Goal: Information Seeking & Learning: Learn about a topic

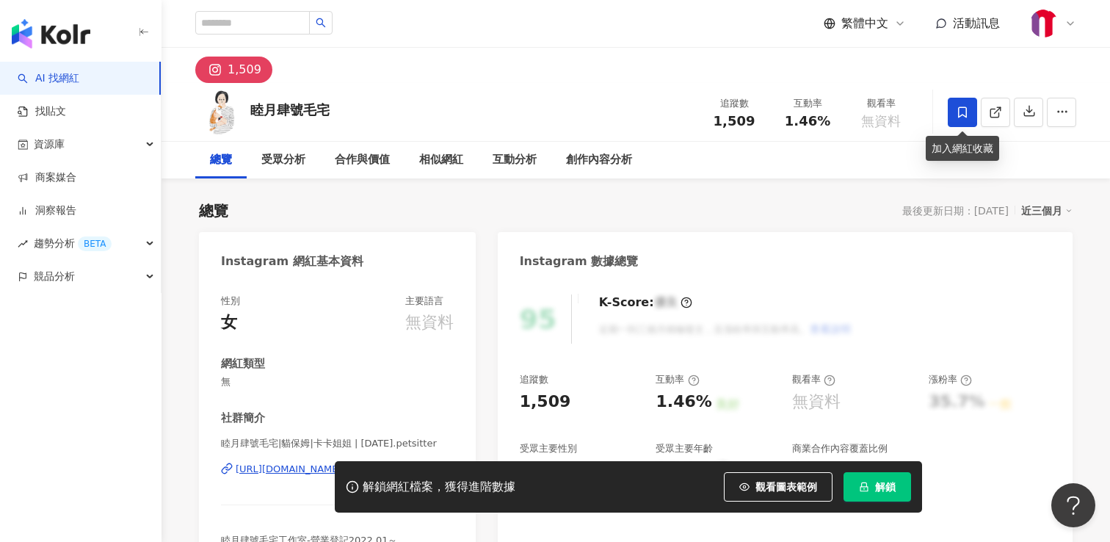
click at [965, 115] on icon at bounding box center [962, 111] width 9 height 11
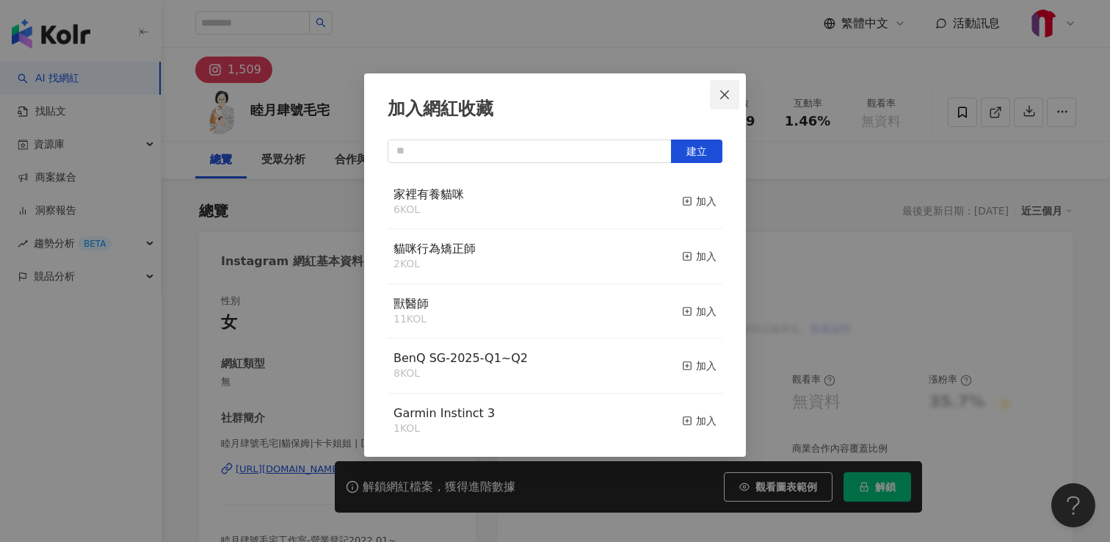
click at [724, 93] on icon "close" at bounding box center [724, 94] width 9 height 9
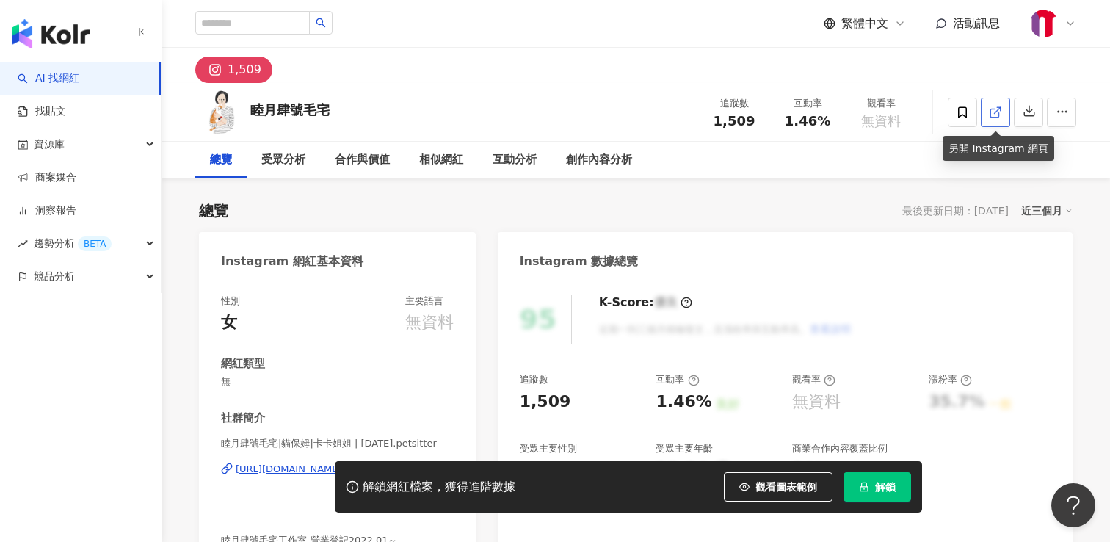
click at [992, 116] on icon at bounding box center [995, 112] width 13 height 13
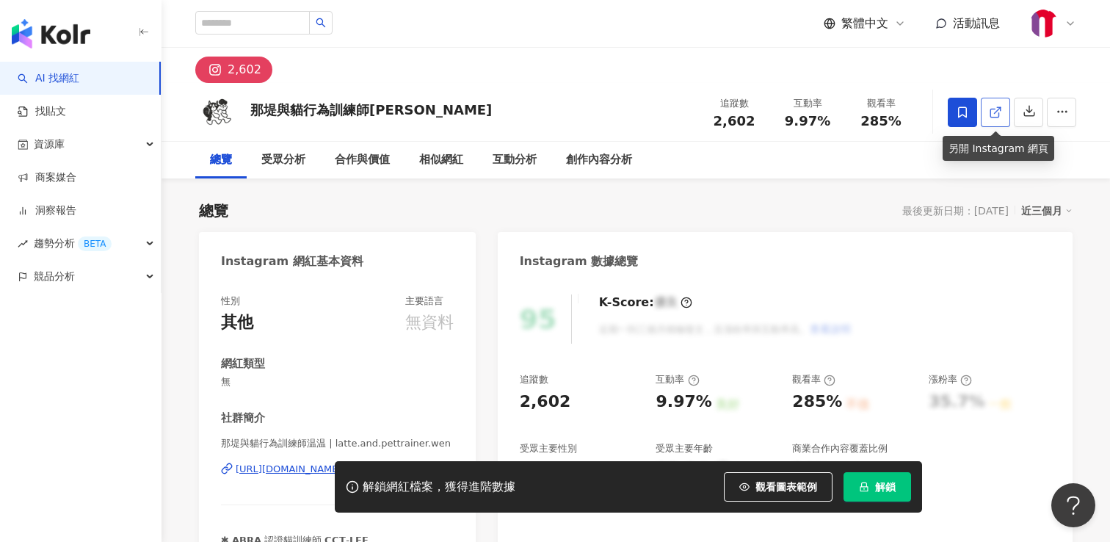
click at [997, 110] on line at bounding box center [998, 110] width 6 height 6
click at [964, 109] on icon at bounding box center [962, 112] width 13 height 13
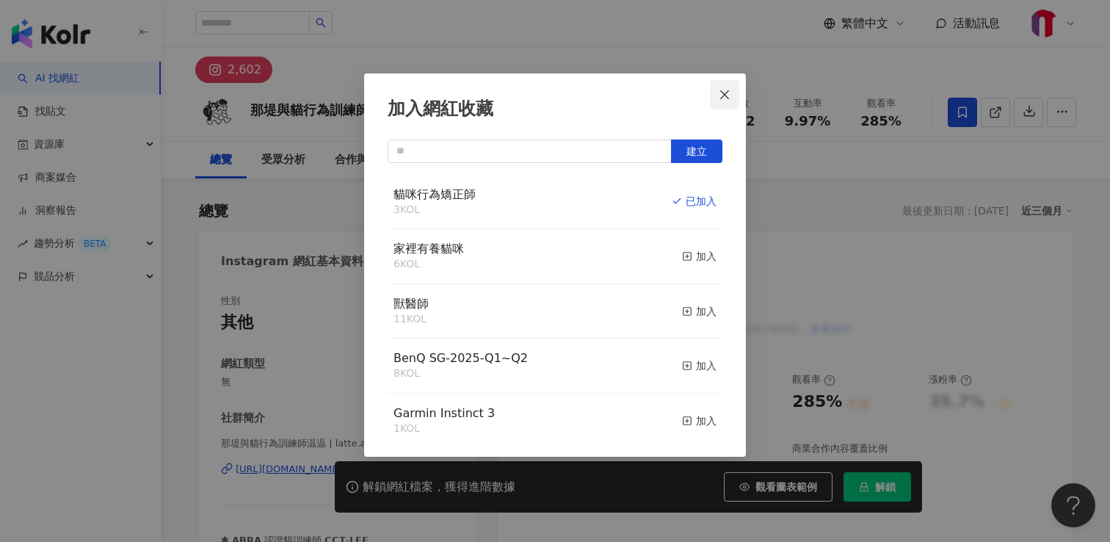
click at [723, 93] on icon "close" at bounding box center [724, 94] width 9 height 9
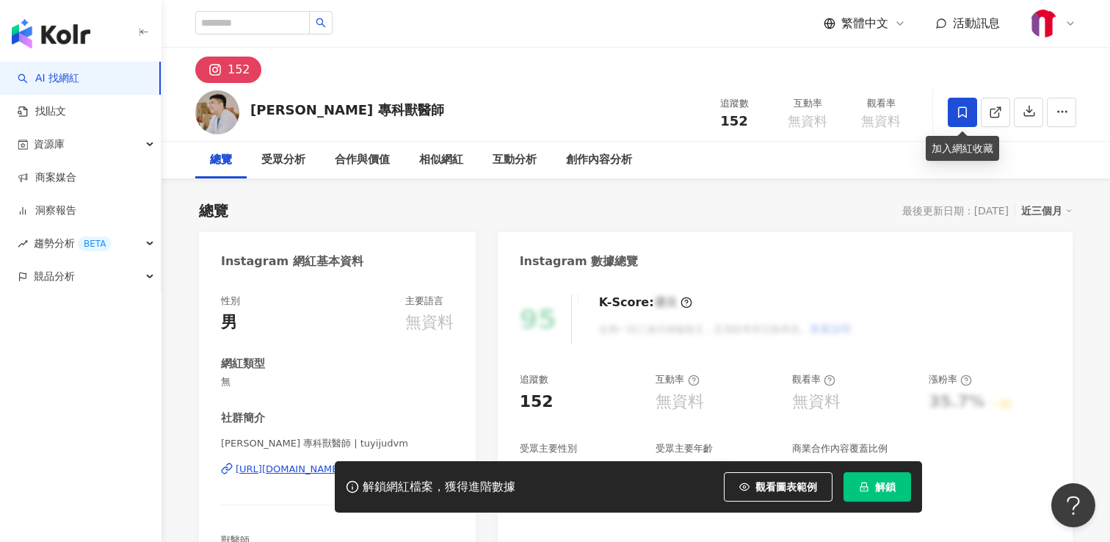
click at [959, 111] on icon at bounding box center [962, 112] width 13 height 13
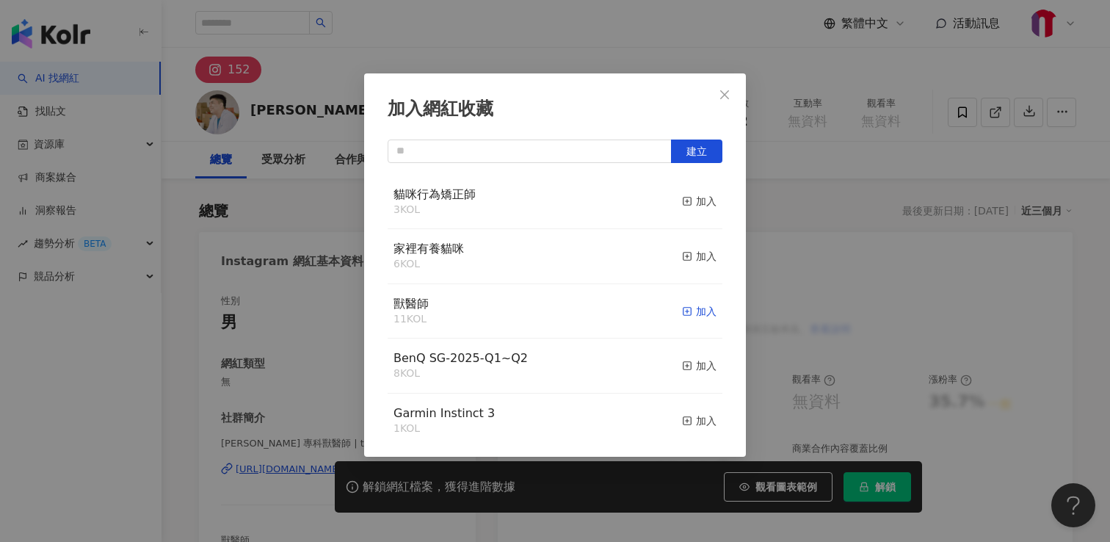
click at [686, 315] on rect "button" at bounding box center [687, 311] width 8 height 8
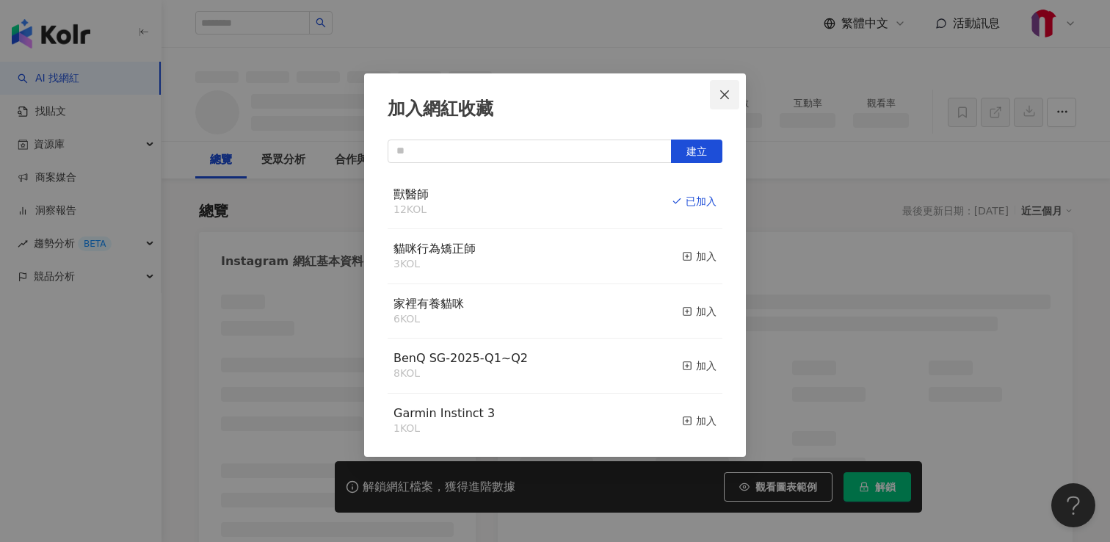
click at [722, 95] on icon "close" at bounding box center [725, 95] width 12 height 12
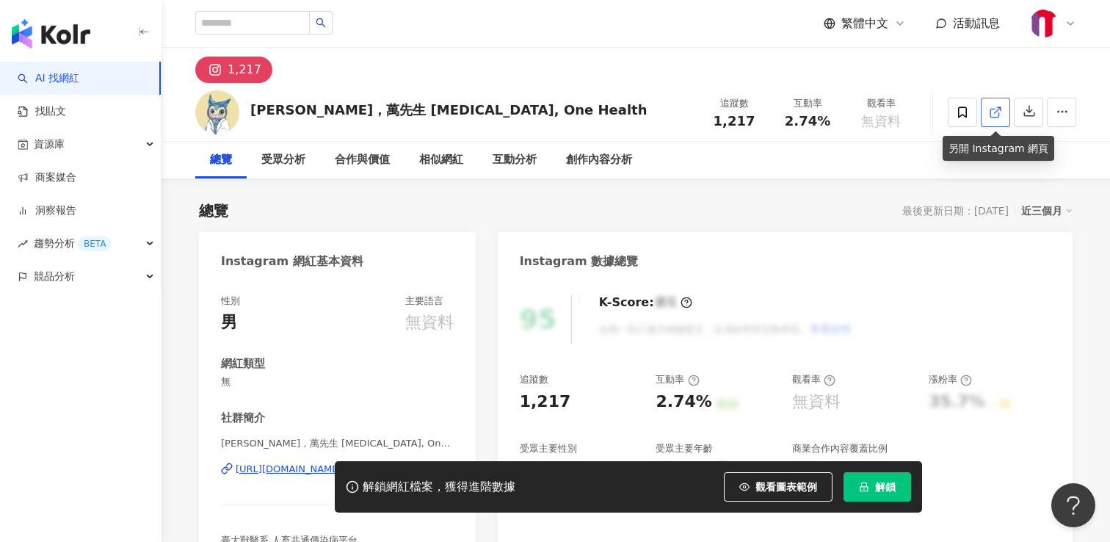
click at [990, 115] on icon at bounding box center [994, 113] width 8 height 8
click at [962, 115] on icon at bounding box center [962, 112] width 13 height 13
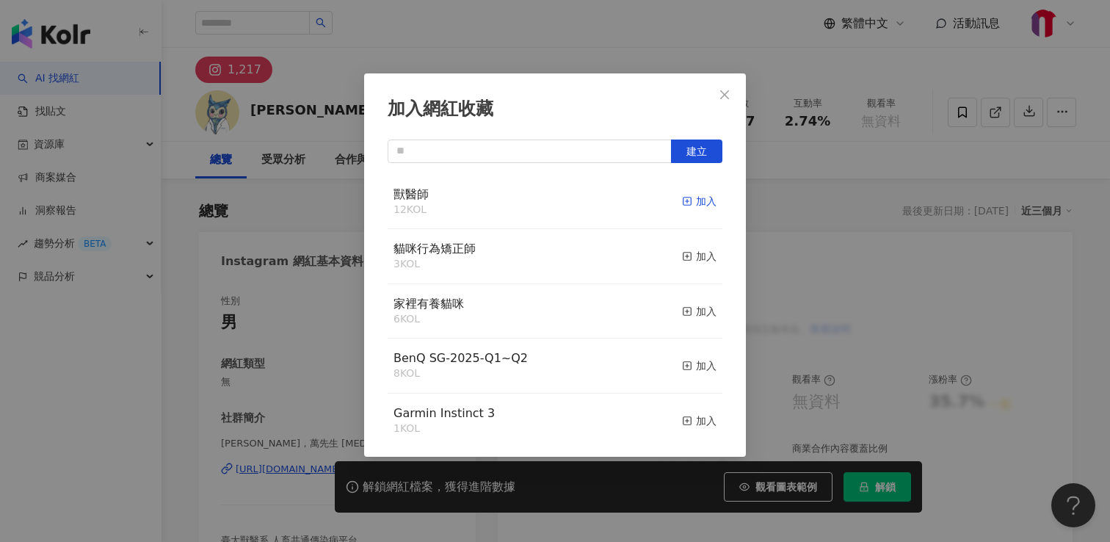
click at [690, 194] on div "加入" at bounding box center [699, 201] width 34 height 16
click at [727, 94] on icon "close" at bounding box center [725, 95] width 12 height 12
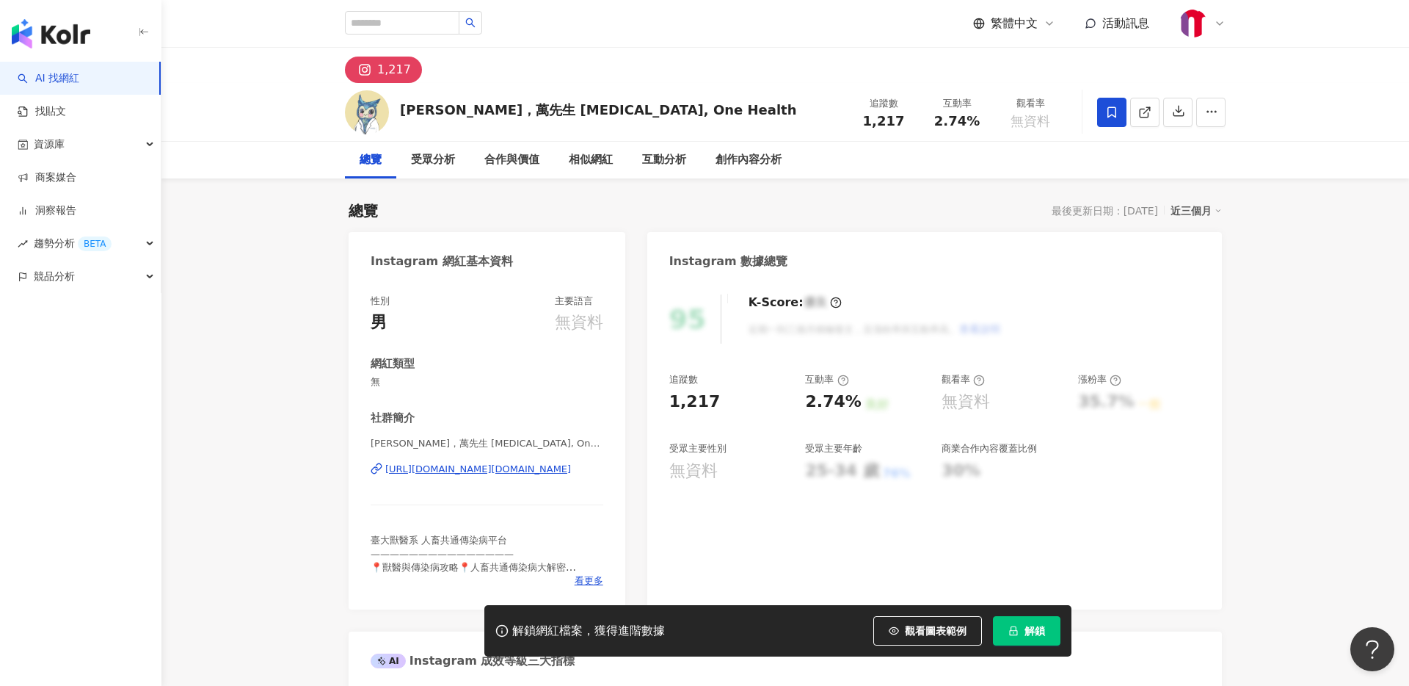
click at [59, 137] on span "資源庫" at bounding box center [49, 144] width 31 height 33
click at [60, 212] on link "網紅收藏" at bounding box center [55, 210] width 41 height 15
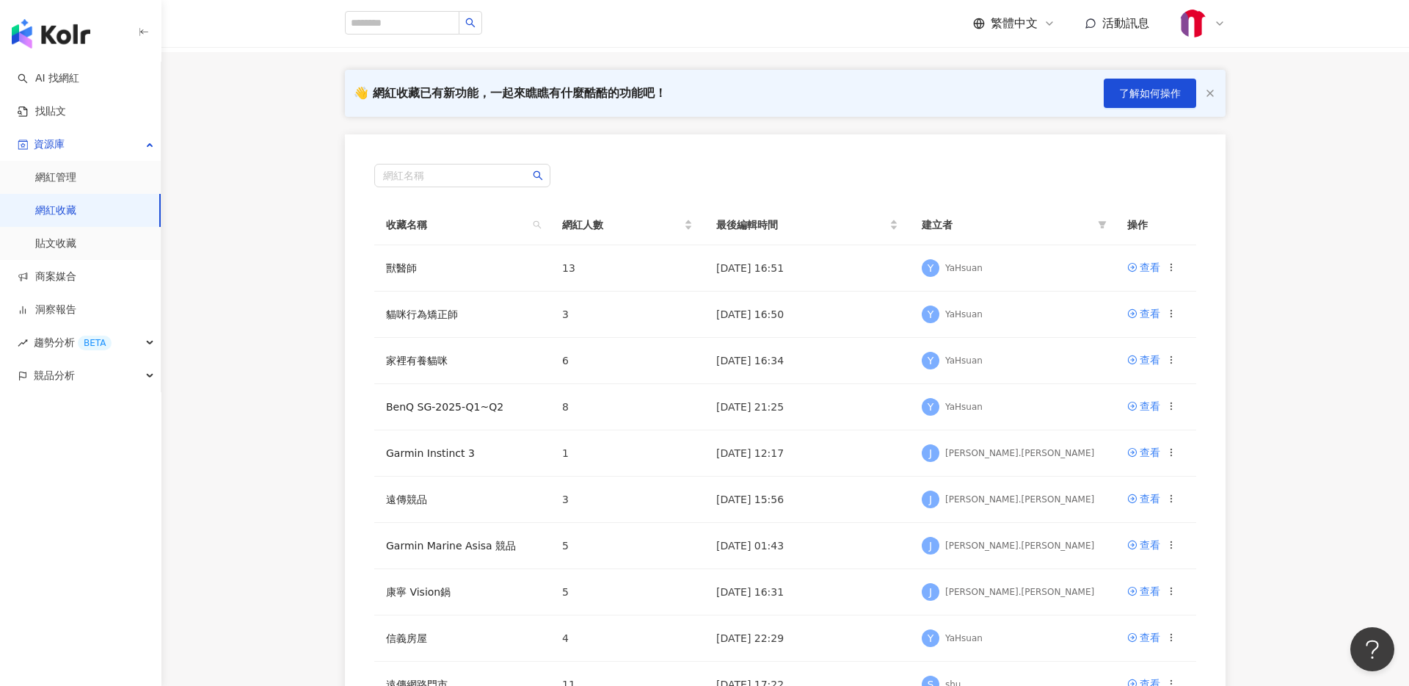
scroll to position [98, 0]
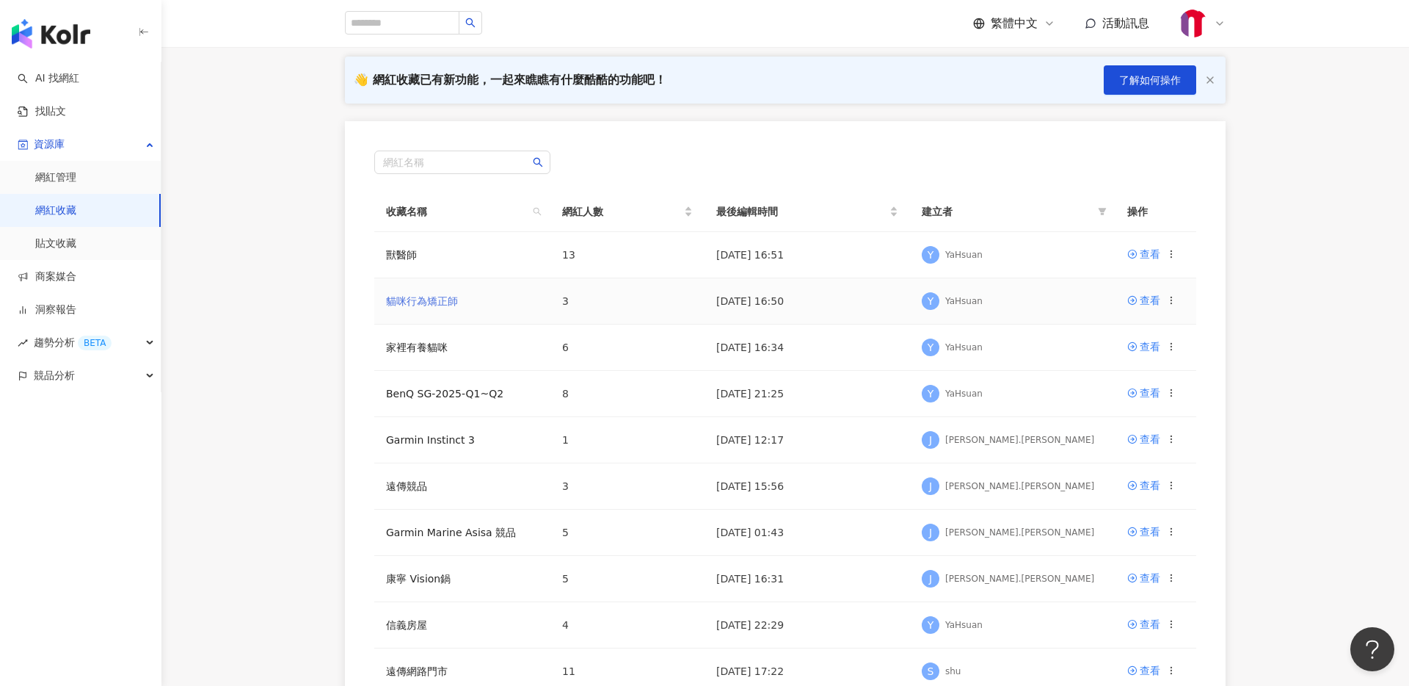
click at [437, 302] on link "貓咪行為矯正師" at bounding box center [422, 301] width 72 height 12
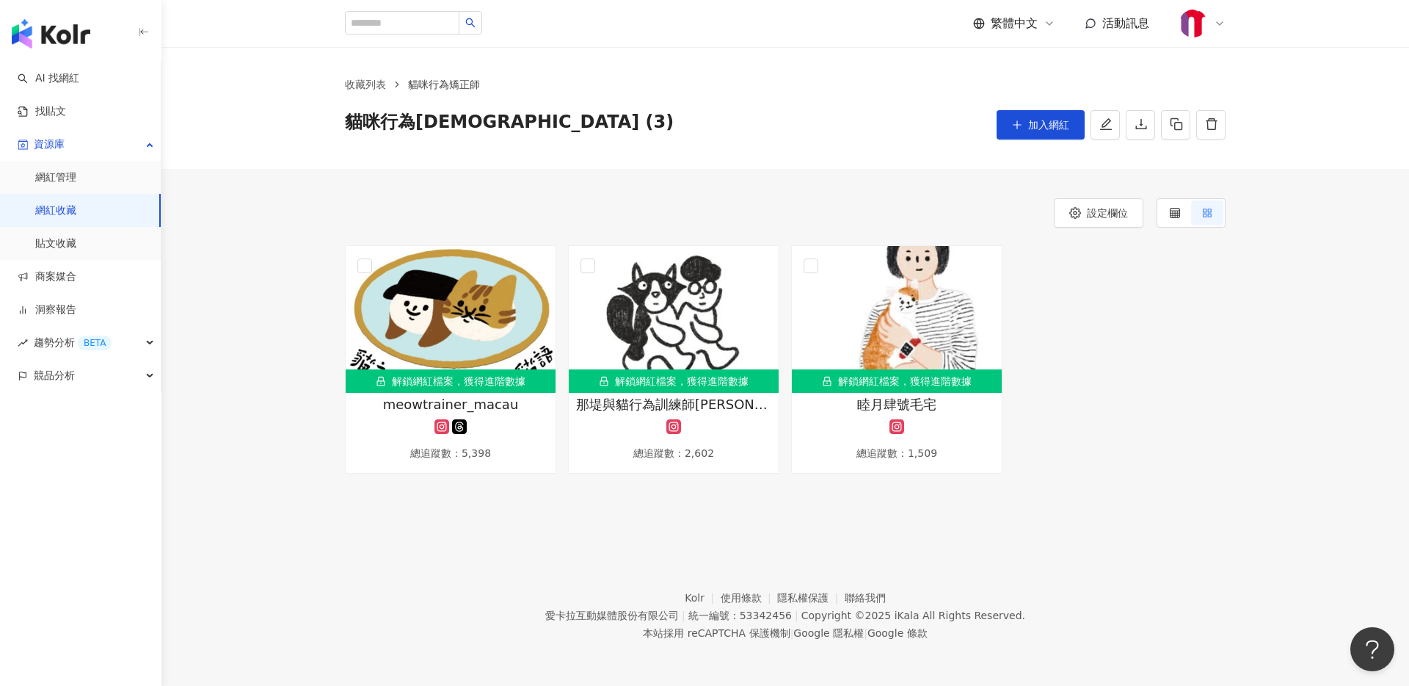
click at [60, 209] on link "網紅收藏" at bounding box center [55, 210] width 41 height 15
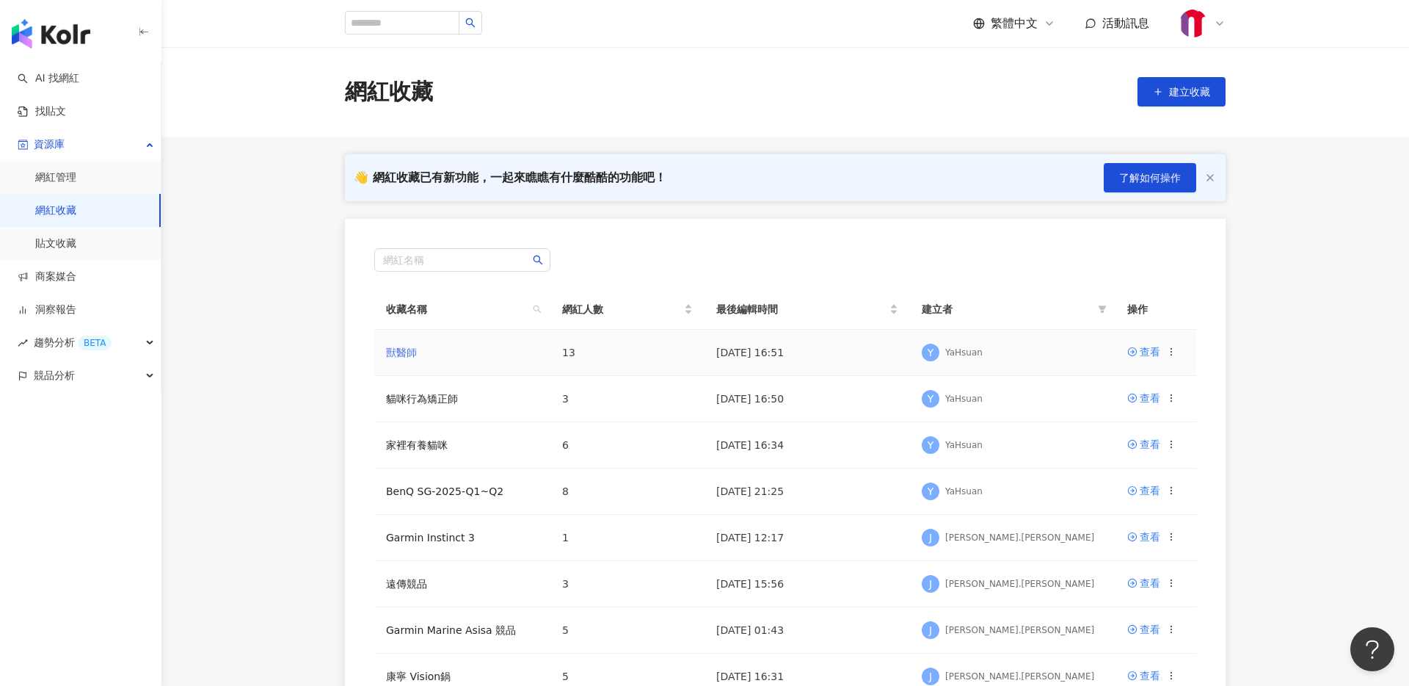
click at [404, 353] on link "獸醫師" at bounding box center [401, 352] width 31 height 12
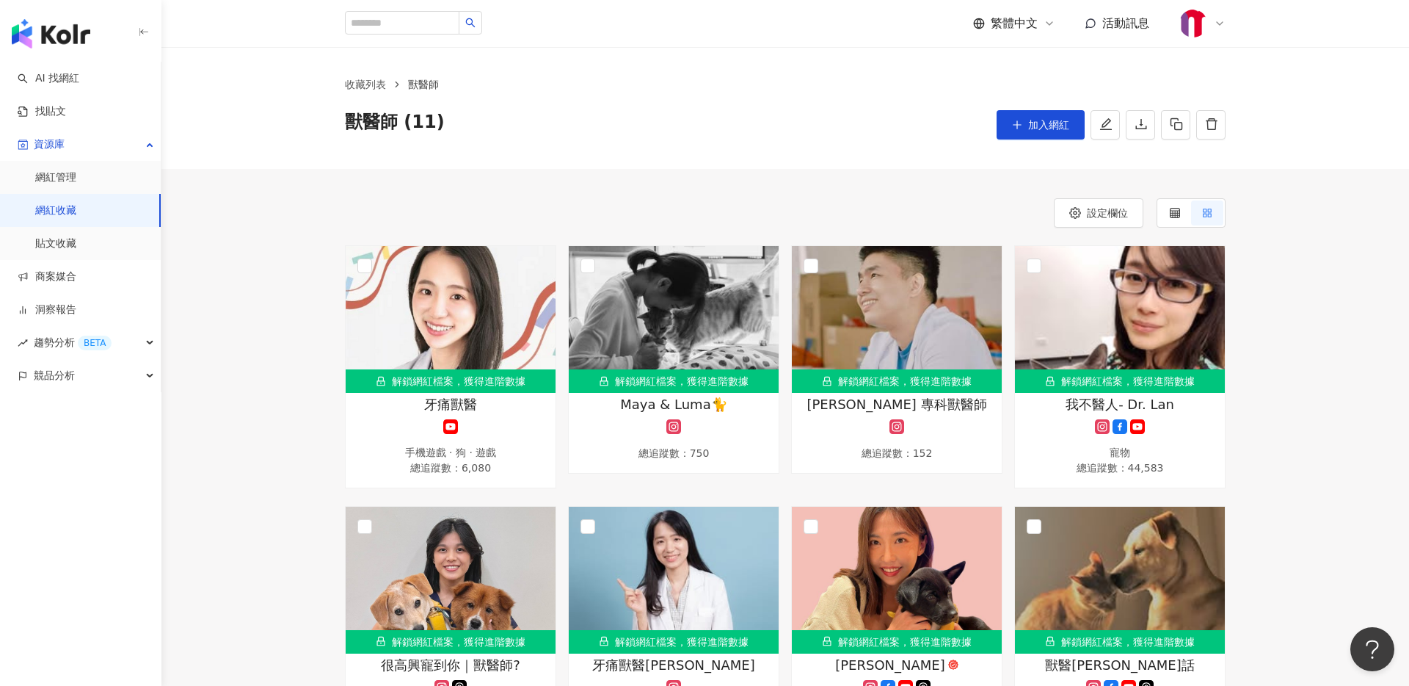
click at [62, 216] on link "網紅收藏" at bounding box center [55, 210] width 41 height 15
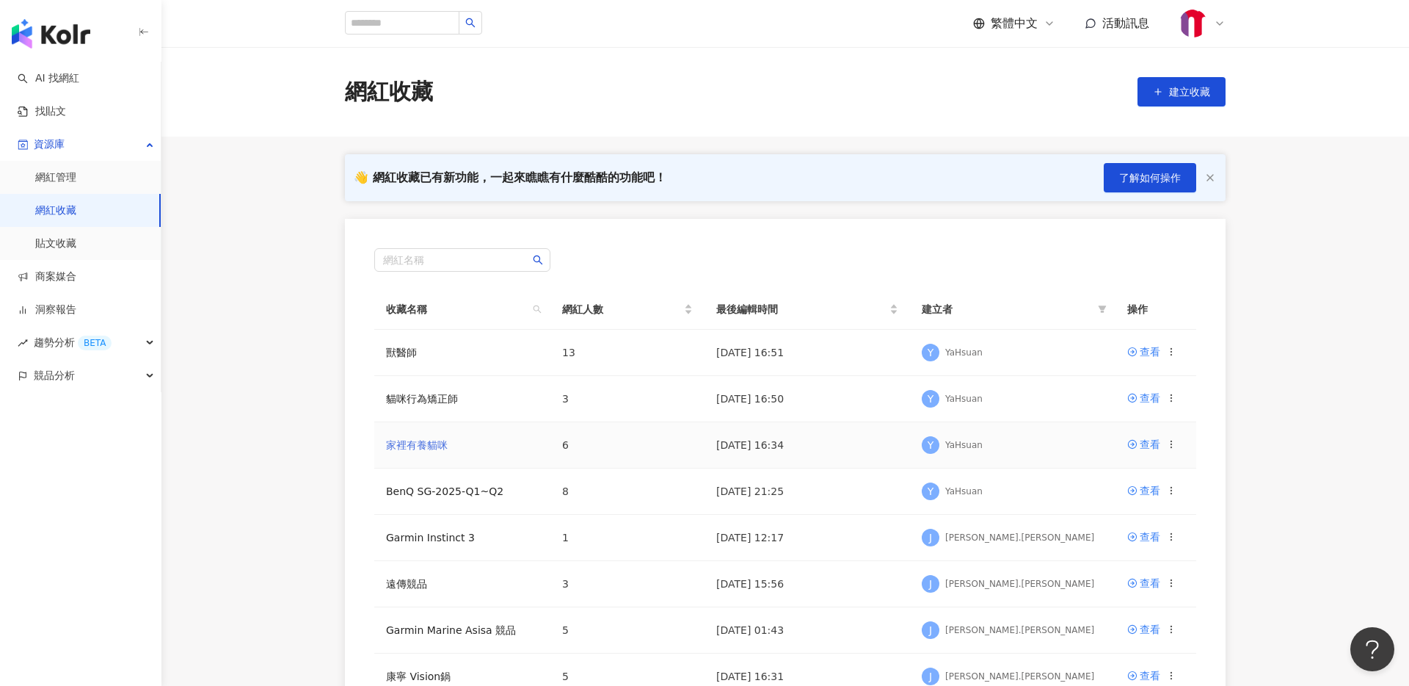
click at [415, 446] on link "家裡有養貓咪" at bounding box center [417, 445] width 62 height 12
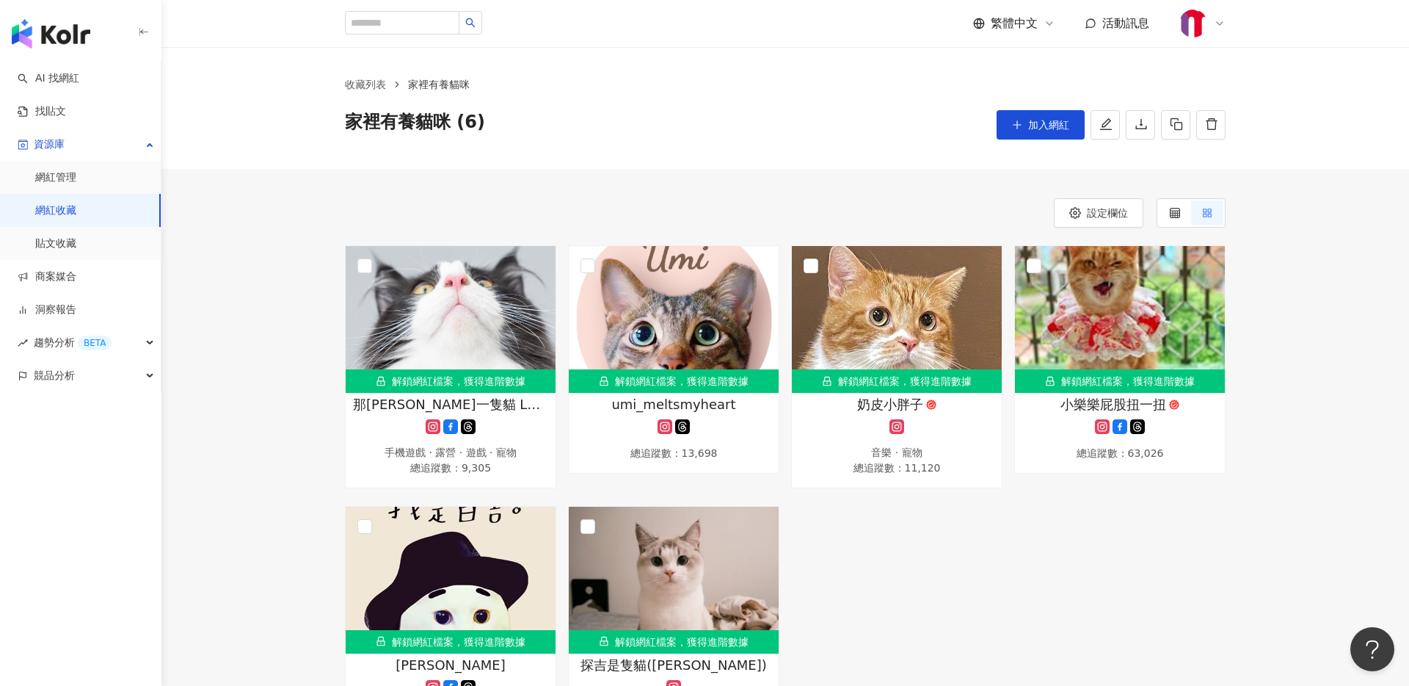
click at [62, 46] on img "button" at bounding box center [51, 33] width 79 height 29
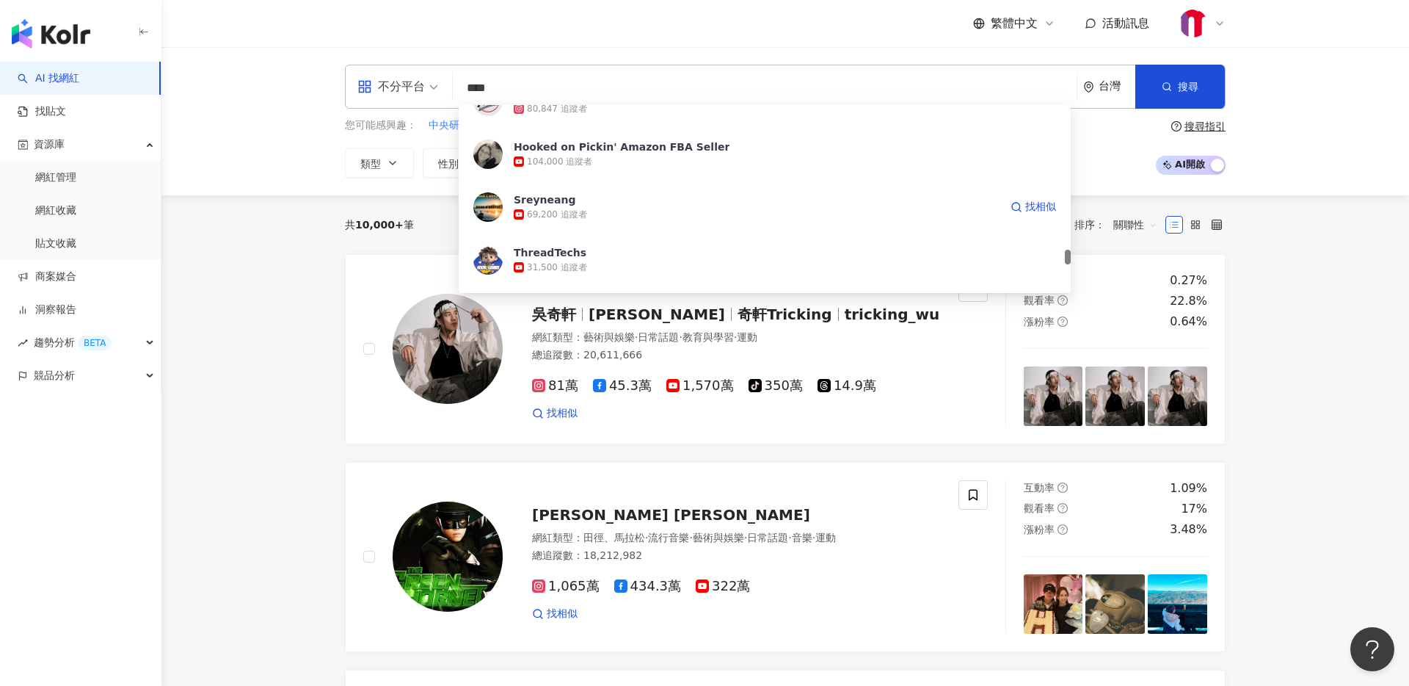
scroll to position [1790, 0]
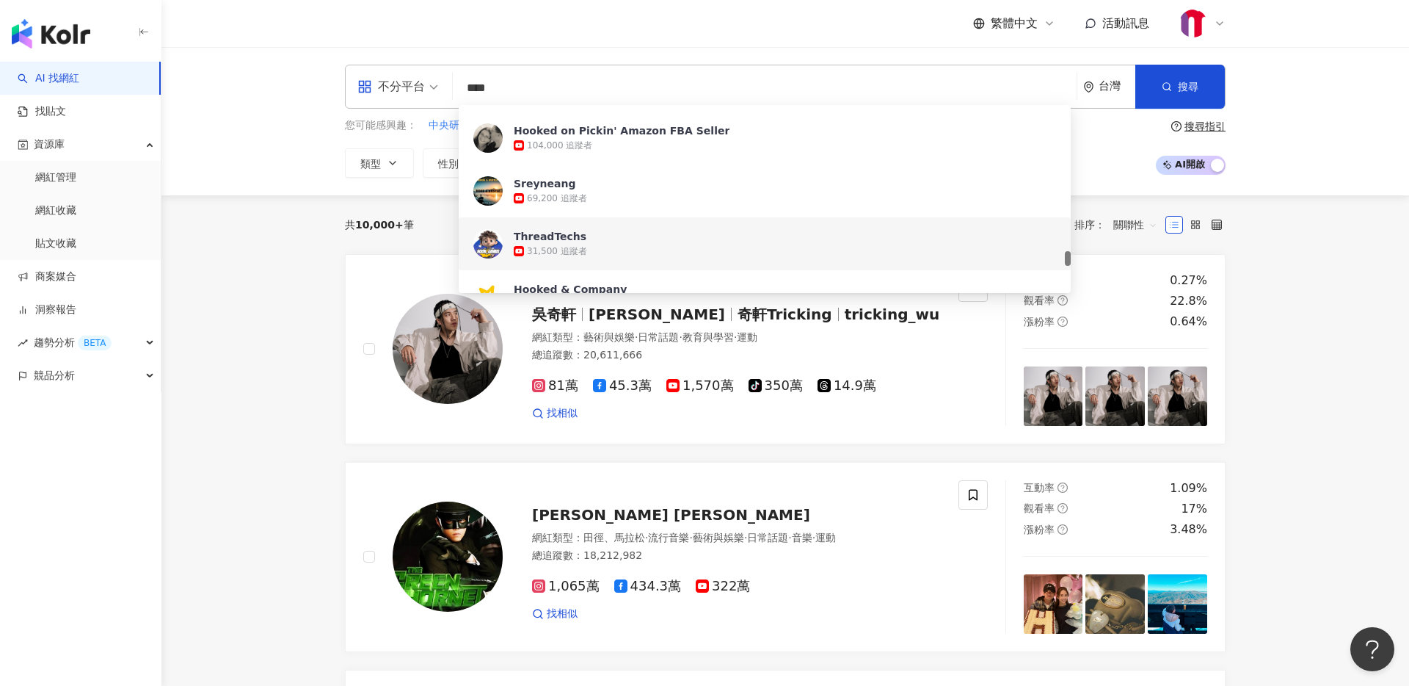
type input "****"
